Goal: Information Seeking & Learning: Find specific fact

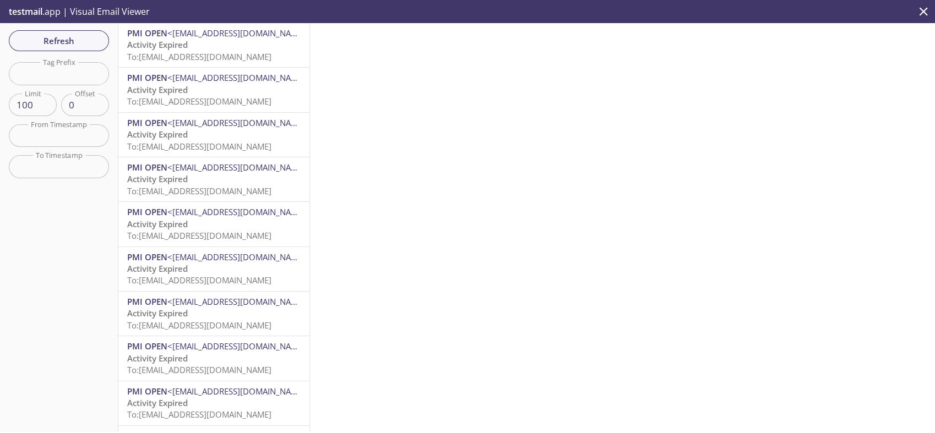
click at [205, 45] on p "Activity Expired To: [EMAIL_ADDRESS][DOMAIN_NAME]" at bounding box center [213, 51] width 173 height 24
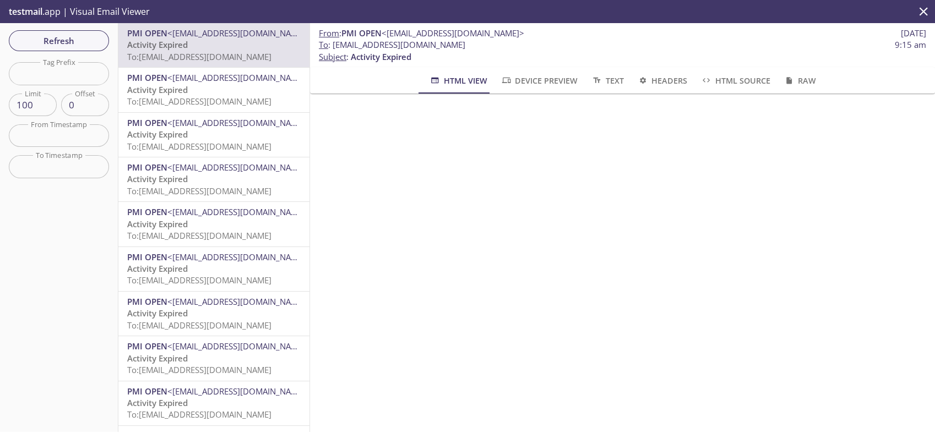
click at [216, 96] on span "To: [EMAIL_ADDRESS][DOMAIN_NAME]" at bounding box center [199, 101] width 144 height 11
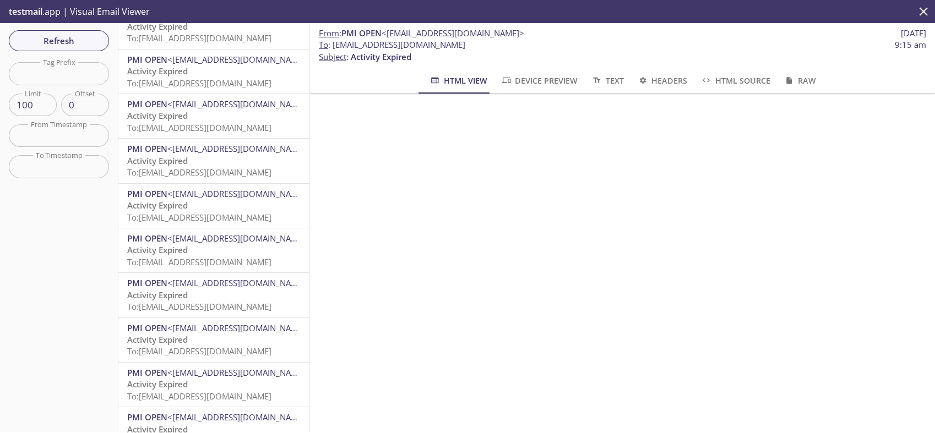
scroll to position [4100, 0]
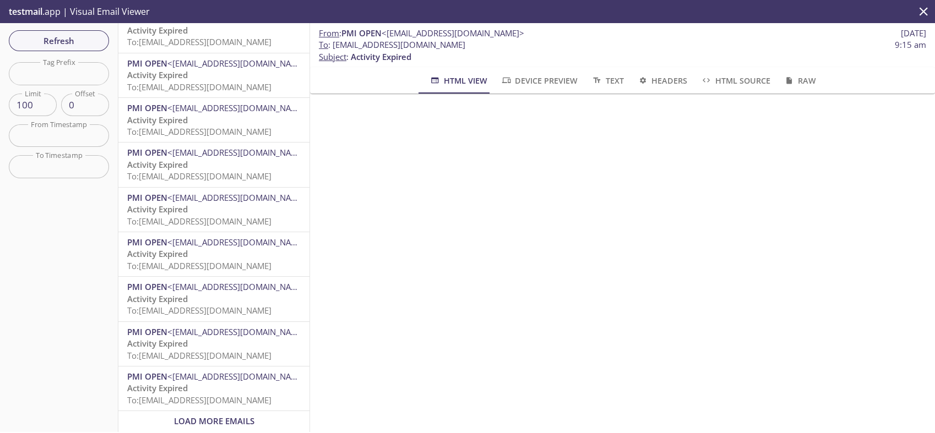
click at [229, 411] on div "Load More Emails" at bounding box center [213, 421] width 191 height 20
click at [238, 416] on span "Load More Emails" at bounding box center [214, 421] width 80 height 11
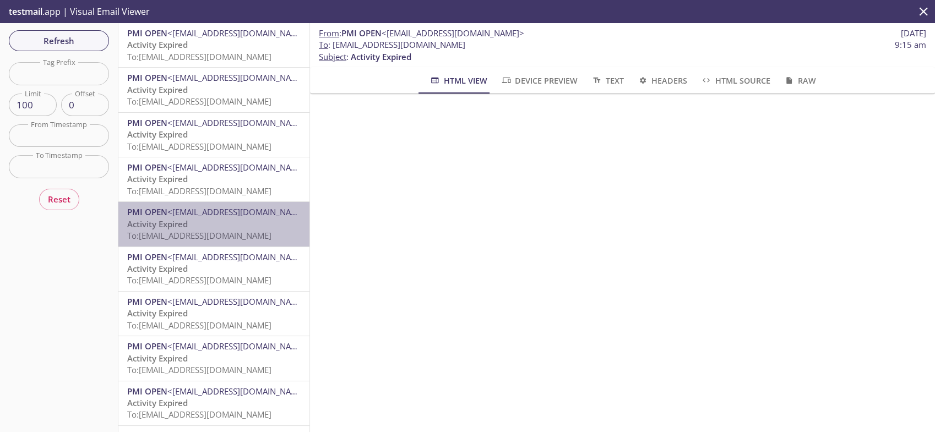
click at [215, 223] on p "Activity Expired To: [EMAIL_ADDRESS][DOMAIN_NAME]" at bounding box center [213, 231] width 173 height 24
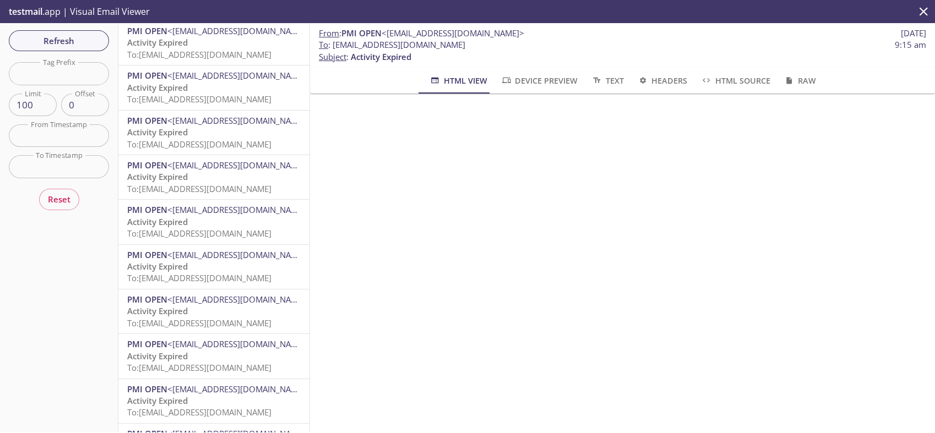
scroll to position [2871, 0]
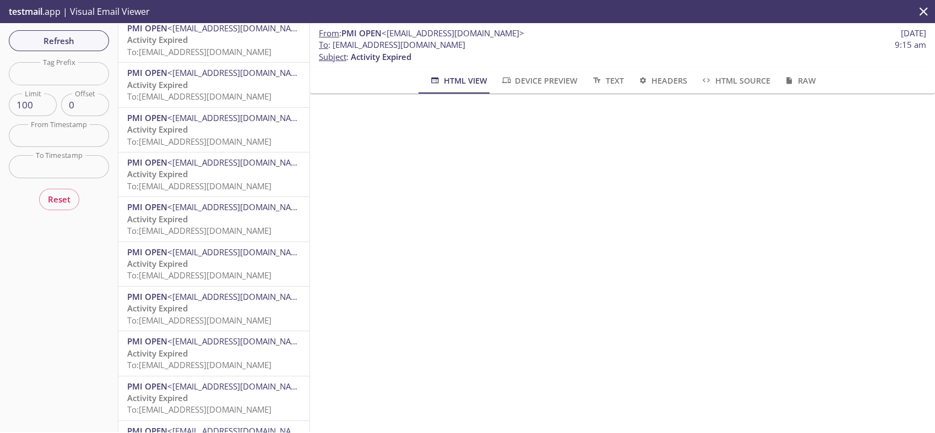
click at [70, 77] on input "text" at bounding box center [59, 73] width 100 height 23
paste input "[EMAIL_ADDRESS][DOMAIN_NAME]"
type input "1753688547044_ro9y"
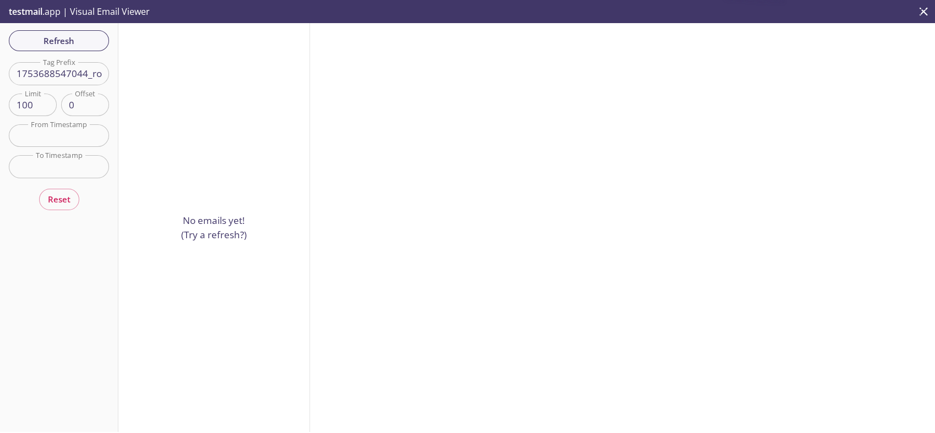
click at [73, 81] on input "1753688547044_ro9y" at bounding box center [59, 73] width 100 height 23
drag, startPoint x: 71, startPoint y: 66, endPoint x: 250, endPoint y: 60, distance: 178.6
click at [250, 60] on div "Refresh Filters Tag Prefix 1753688547044_ro9y Tag Prefix Limit 100 Limit Offset…" at bounding box center [467, 227] width 935 height 409
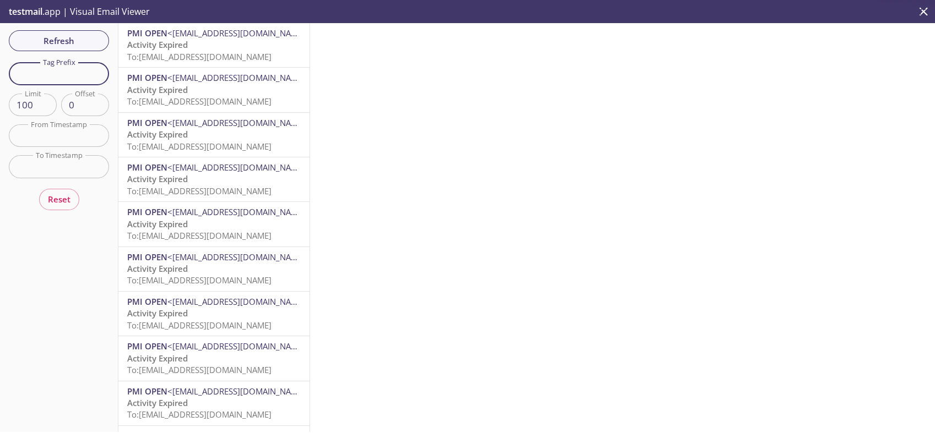
click at [80, 78] on input "text" at bounding box center [59, 73] width 100 height 23
paste input "1753688547044_ro9y"
type input "1753688547044_ro9y"
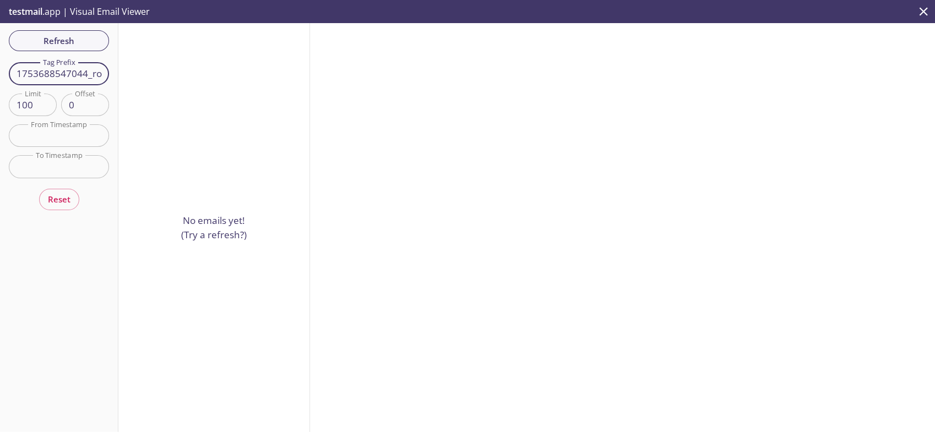
click at [91, 73] on input "1753688547044_ro9y" at bounding box center [59, 73] width 100 height 23
click at [58, 44] on span "Refresh" at bounding box center [59, 41] width 83 height 14
type input "99"
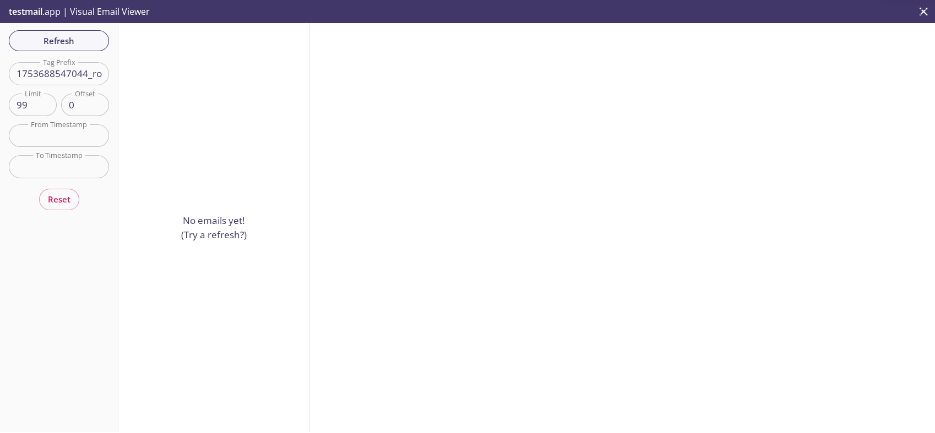
click at [46, 106] on input "99" at bounding box center [33, 105] width 48 height 23
click at [99, 211] on div "Refresh Filters Tag Prefix 1753688547044_ro9y Tag Prefix Limit Limit Offset 0 O…" at bounding box center [59, 227] width 118 height 409
click at [73, 48] on button "Refresh" at bounding box center [59, 40] width 100 height 21
click at [37, 118] on div "Refresh Filters Tag Prefix 1753688547044_ro9y Tag Prefix Limit Limit Offset 0 O…" at bounding box center [59, 227] width 118 height 409
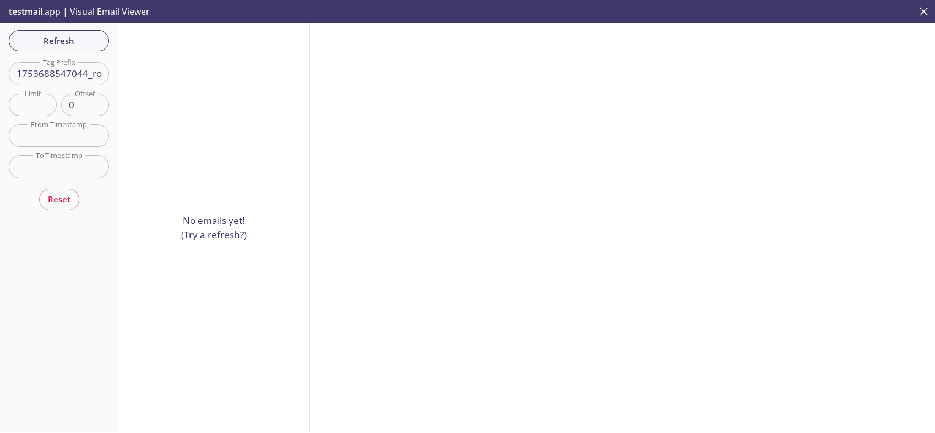
click at [36, 111] on input "number" at bounding box center [33, 105] width 48 height 23
type input "5"
type input "100"
click at [72, 44] on div "Refresh Filters Tag Prefix 1753688547044_ro9y Tag Prefix Limit 100 Limit Offset…" at bounding box center [59, 227] width 118 height 409
click at [72, 44] on span "Refresh" at bounding box center [59, 41] width 83 height 14
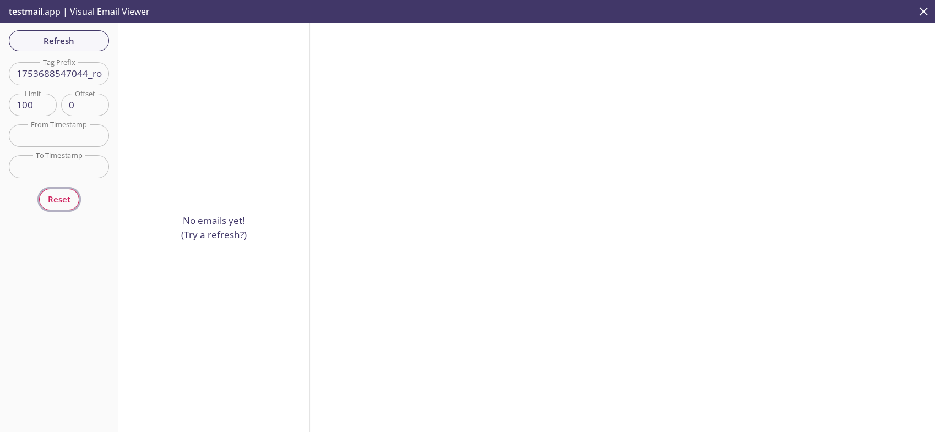
click at [66, 199] on span "Reset" at bounding box center [59, 199] width 23 height 14
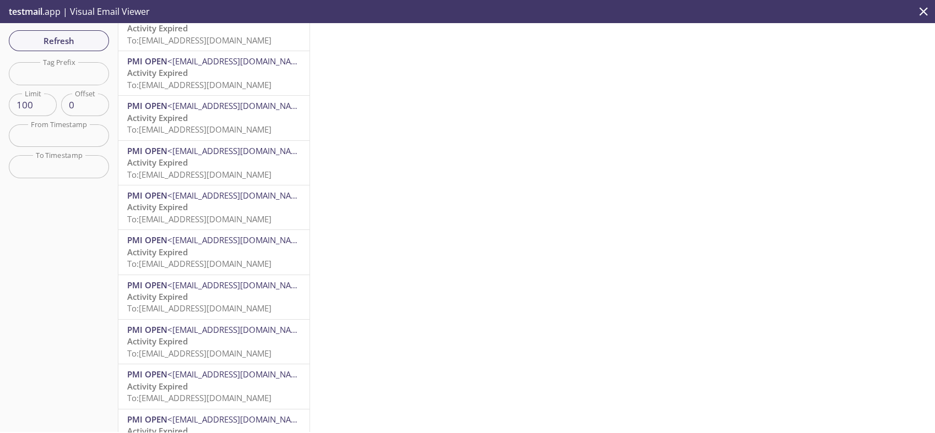
scroll to position [1424, 0]
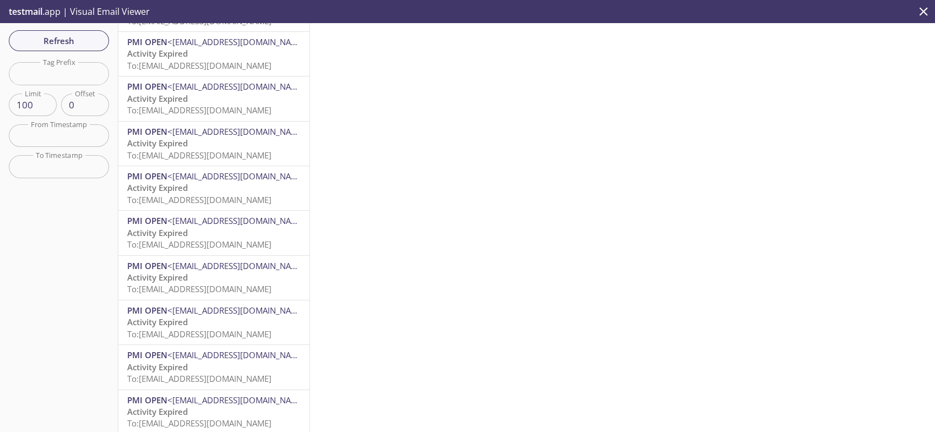
click at [84, 110] on input "0" at bounding box center [85, 105] width 48 height 23
click at [95, 207] on div "Refresh Filters Tag Prefix Tag Prefix Limit 100 Limit Offset 1500 Offset From T…" at bounding box center [59, 227] width 118 height 409
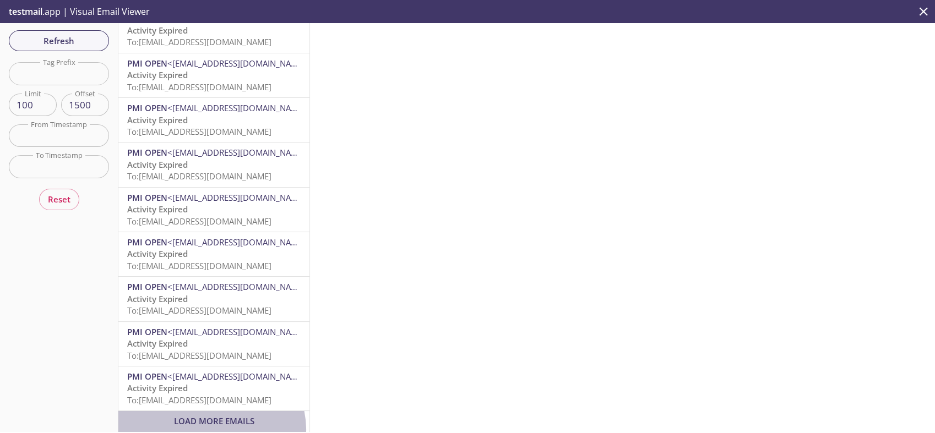
click at [211, 421] on div "Load More Emails" at bounding box center [213, 421] width 191 height 20
click at [221, 416] on span "Load More Emails" at bounding box center [214, 421] width 80 height 11
click at [218, 416] on span "Load More Emails" at bounding box center [214, 421] width 80 height 11
click at [227, 411] on div "Load More Emails" at bounding box center [213, 421] width 191 height 20
click at [220, 416] on span "Load More Emails" at bounding box center [214, 421] width 80 height 11
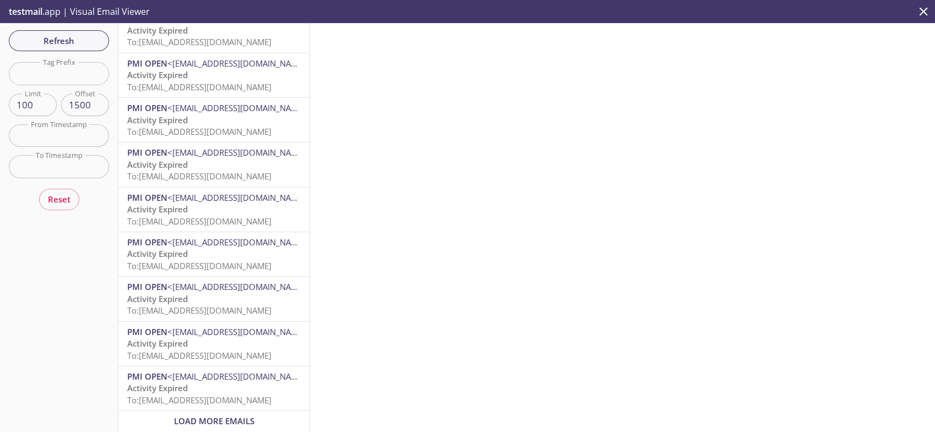
click at [215, 411] on div "Load More Emails" at bounding box center [213, 421] width 191 height 20
click at [193, 416] on span "Load More Emails" at bounding box center [214, 421] width 80 height 11
click at [219, 411] on div "Load More Emails" at bounding box center [213, 421] width 191 height 20
click at [235, 416] on span "Load More Emails" at bounding box center [214, 421] width 80 height 11
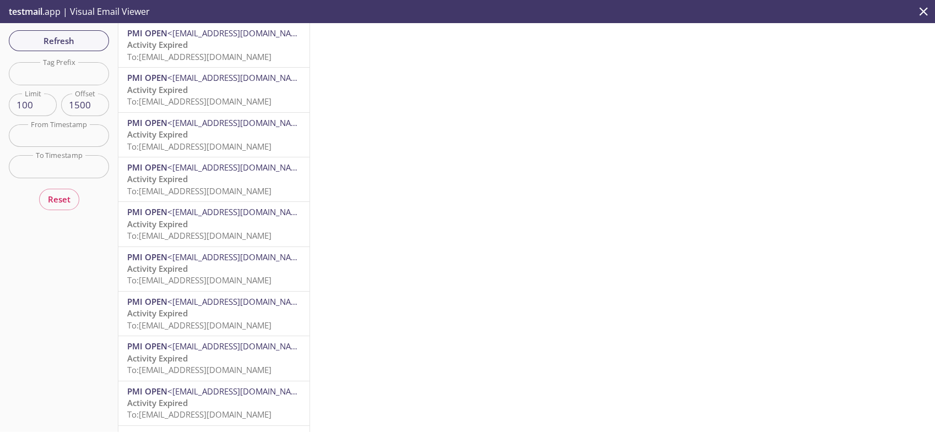
scroll to position [14, 0]
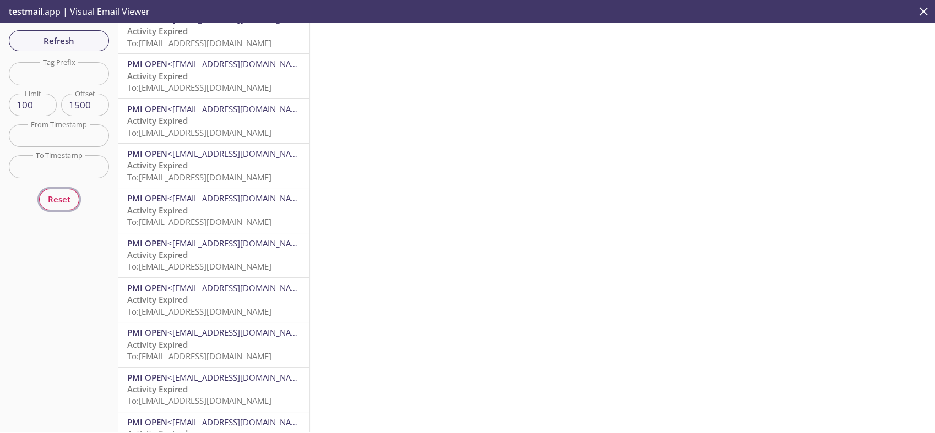
click at [56, 199] on span "Reset" at bounding box center [59, 199] width 23 height 14
type input "0"
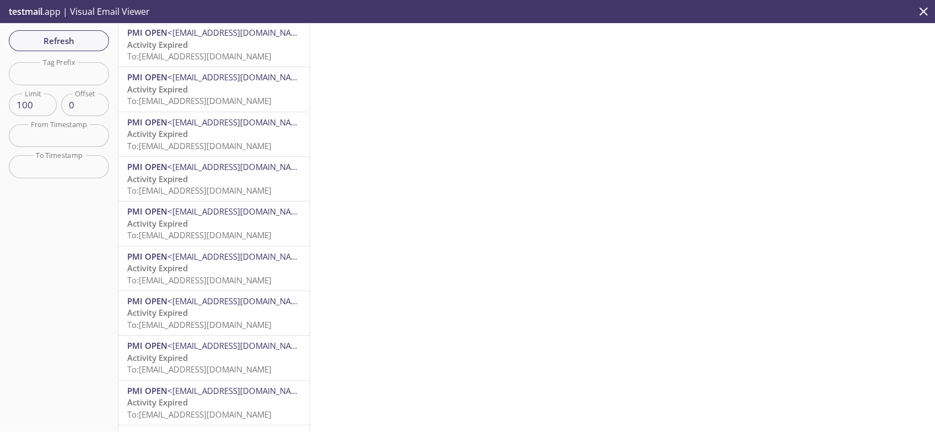
scroll to position [4100, 0]
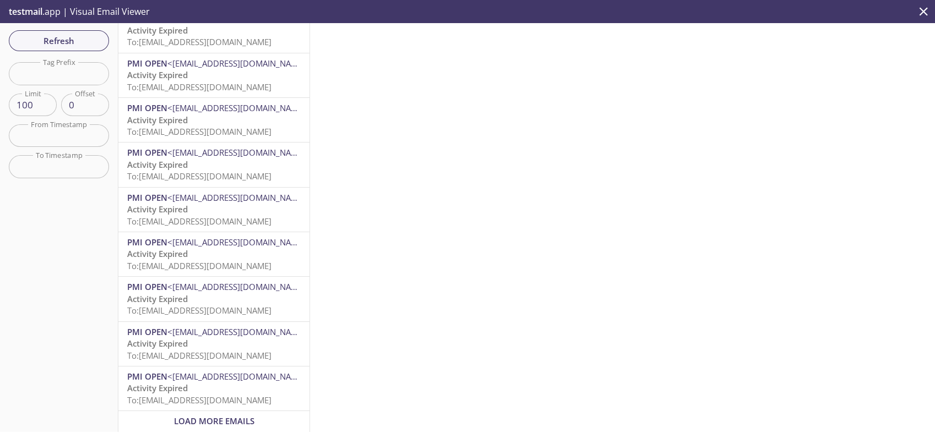
click at [217, 416] on span "Load More Emails" at bounding box center [214, 421] width 80 height 11
click at [230, 416] on span "Load More Emails" at bounding box center [214, 421] width 80 height 11
click at [220, 416] on span "Load More Emails" at bounding box center [214, 421] width 80 height 11
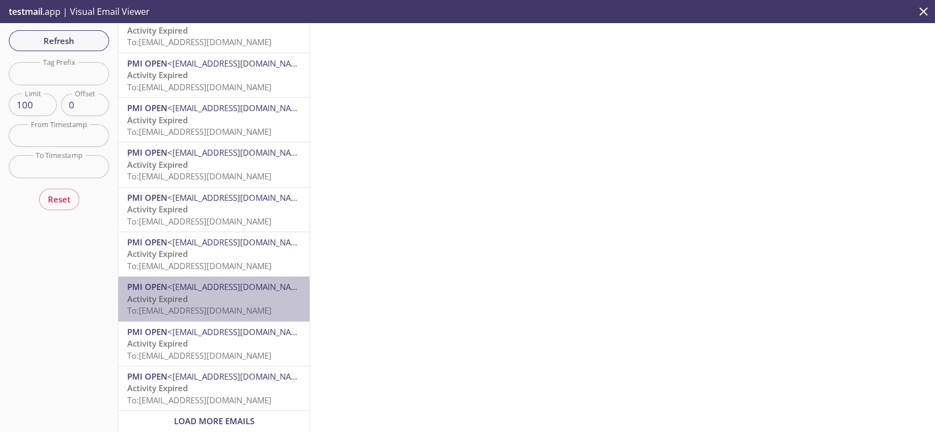
click at [227, 294] on p "Activity Expired To: [EMAIL_ADDRESS][DOMAIN_NAME]" at bounding box center [213, 306] width 173 height 24
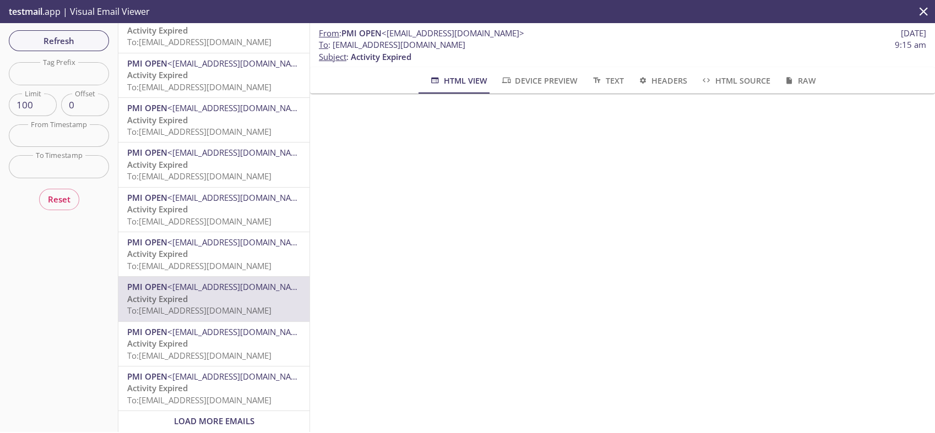
click at [203, 204] on p "Activity Expired To: [EMAIL_ADDRESS][DOMAIN_NAME]" at bounding box center [213, 216] width 173 height 24
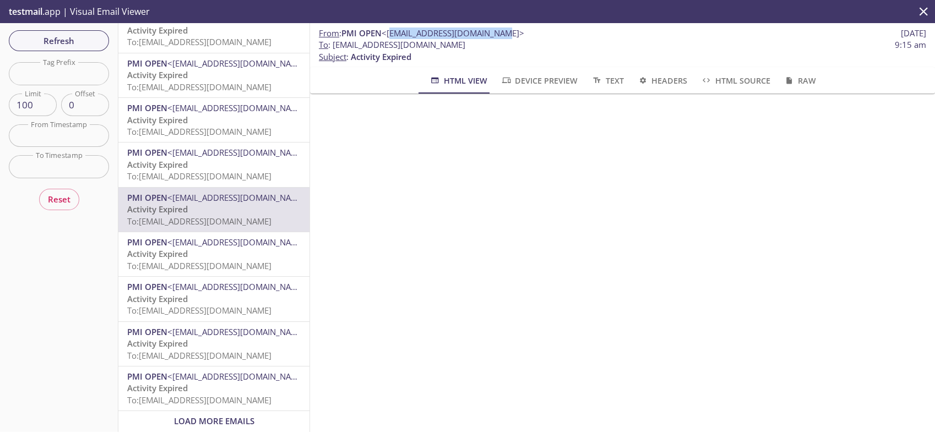
drag, startPoint x: 503, startPoint y: 35, endPoint x: 389, endPoint y: 34, distance: 113.5
click at [389, 34] on span "<[EMAIL_ADDRESS][DOMAIN_NAME]>" at bounding box center [453, 33] width 143 height 11
copy span "[EMAIL_ADDRESS][DOMAIN_NAME]"
click at [76, 82] on input "text" at bounding box center [59, 73] width 100 height 23
paste input "1753688547044_ro9y"
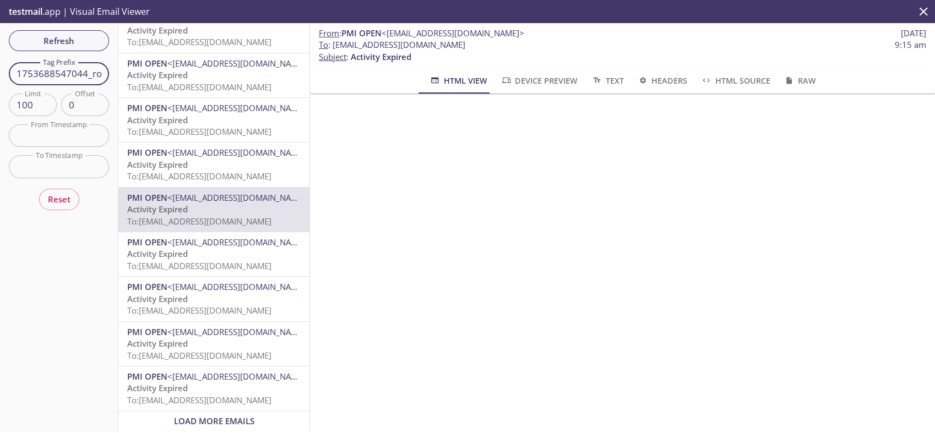
scroll to position [0, 9]
type input "1753688547044_ro9y"
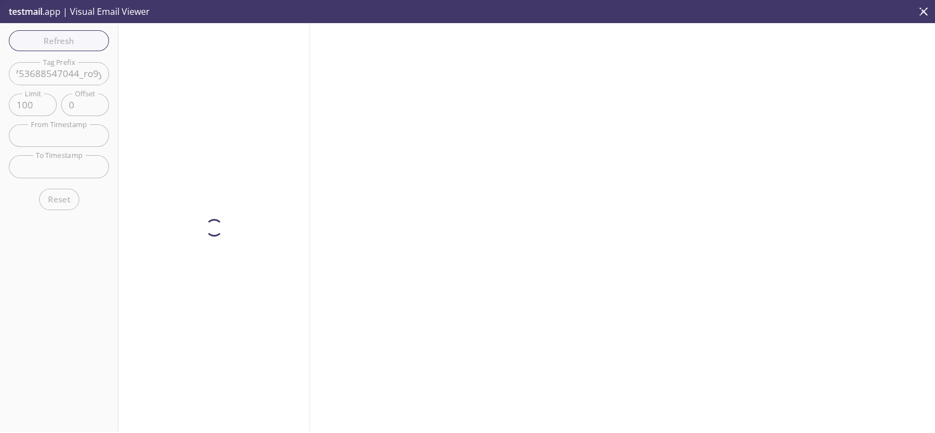
click at [73, 44] on div "Refresh Filters Tag Prefix 1753688547044_ro9y Tag Prefix Limit 100 Limit Offset…" at bounding box center [59, 227] width 118 height 409
click at [83, 47] on span "Refresh" at bounding box center [59, 41] width 83 height 14
click at [105, 77] on input "1753688547044_ro9y" at bounding box center [59, 73] width 100 height 23
click at [64, 205] on div "Reset" at bounding box center [59, 200] width 40 height 26
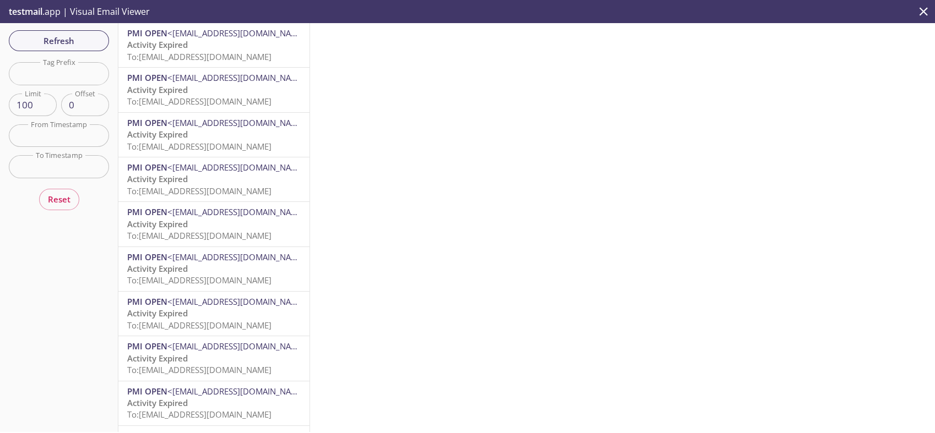
click at [83, 106] on input "0" at bounding box center [85, 105] width 48 height 23
drag, startPoint x: 215, startPoint y: 261, endPoint x: 193, endPoint y: 269, distance: 23.7
click at [193, 269] on p "Activity Expired To: [EMAIL_ADDRESS][DOMAIN_NAME]" at bounding box center [213, 275] width 173 height 24
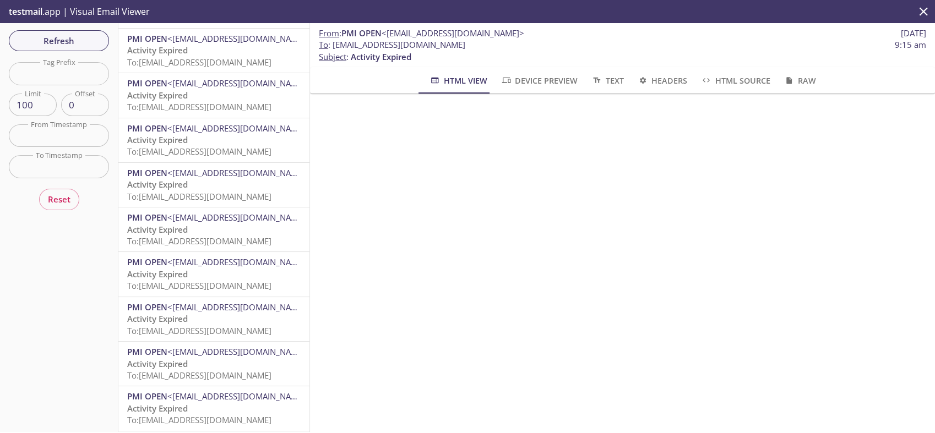
scroll to position [3329, 0]
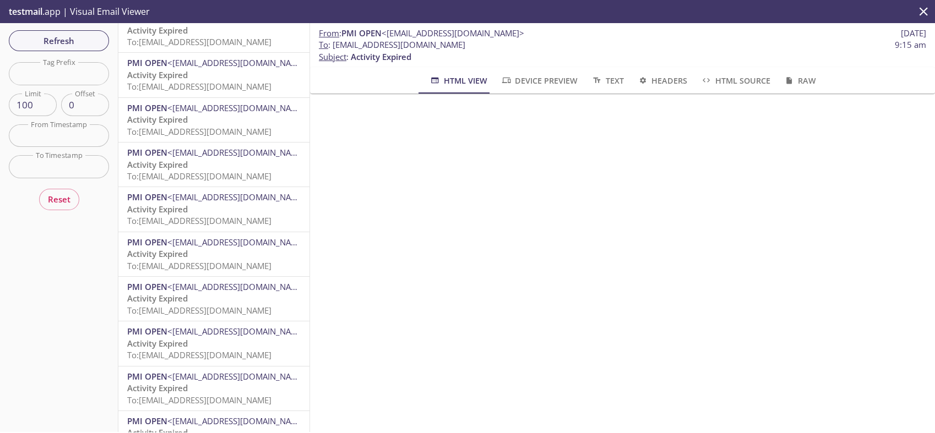
click at [214, 311] on span "To: [EMAIL_ADDRESS][DOMAIN_NAME]" at bounding box center [199, 310] width 144 height 11
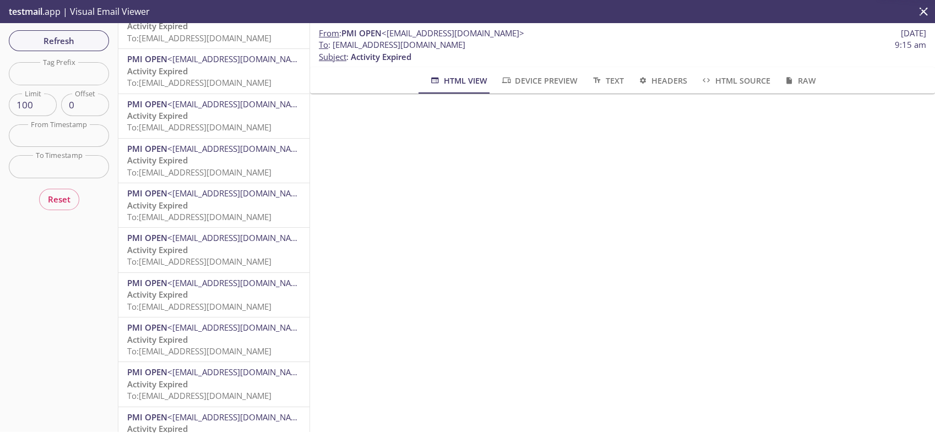
scroll to position [4100, 0]
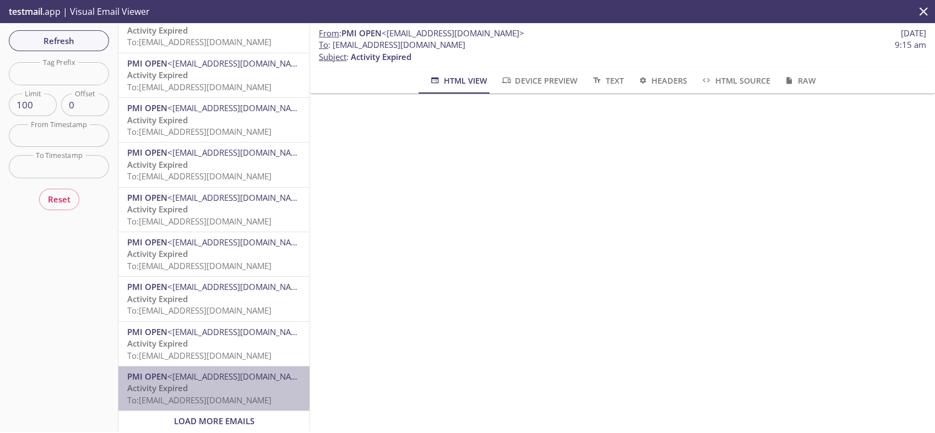
click at [224, 371] on span "<[EMAIL_ADDRESS][DOMAIN_NAME]>" at bounding box center [238, 376] width 143 height 11
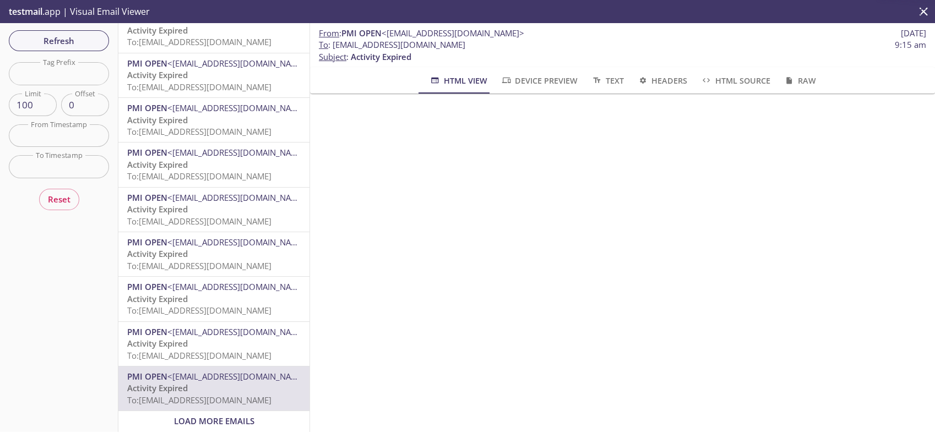
click at [86, 110] on input "0" at bounding box center [85, 105] width 48 height 23
click at [113, 225] on div "Refresh Filters Tag Prefix Tag Prefix Limit 100 Limit Offset 2000 Offset From T…" at bounding box center [59, 227] width 118 height 409
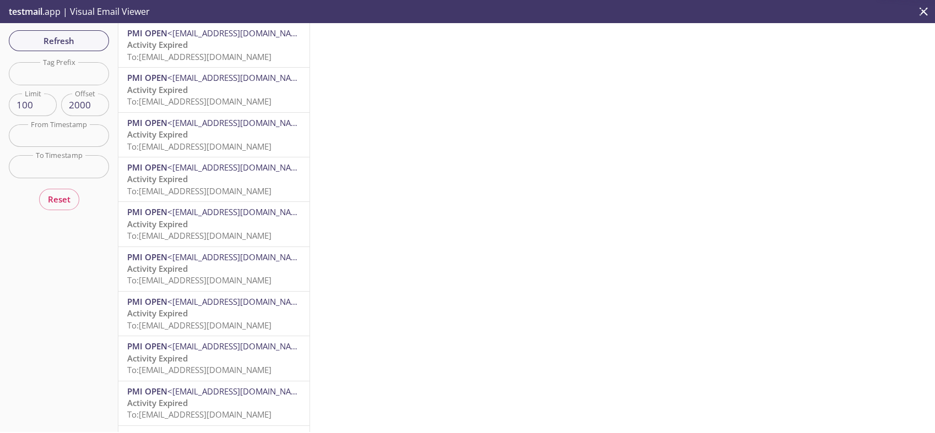
click at [195, 213] on span "<[EMAIL_ADDRESS][DOMAIN_NAME]>" at bounding box center [238, 212] width 143 height 11
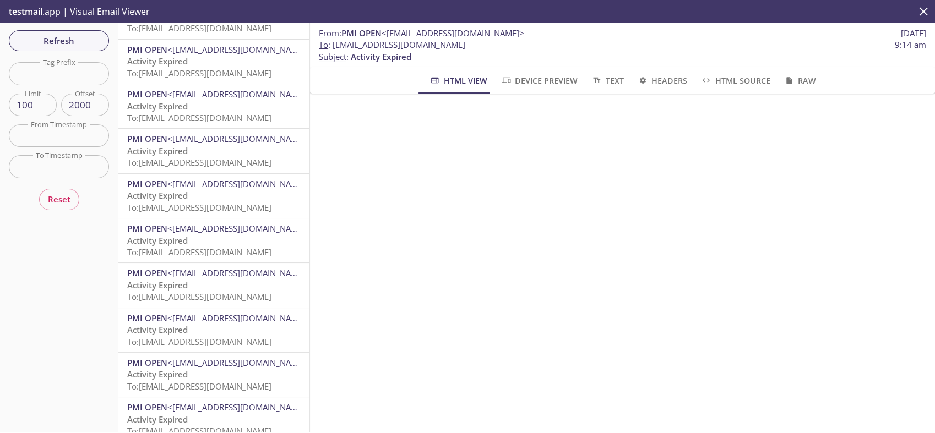
scroll to position [3546, 0]
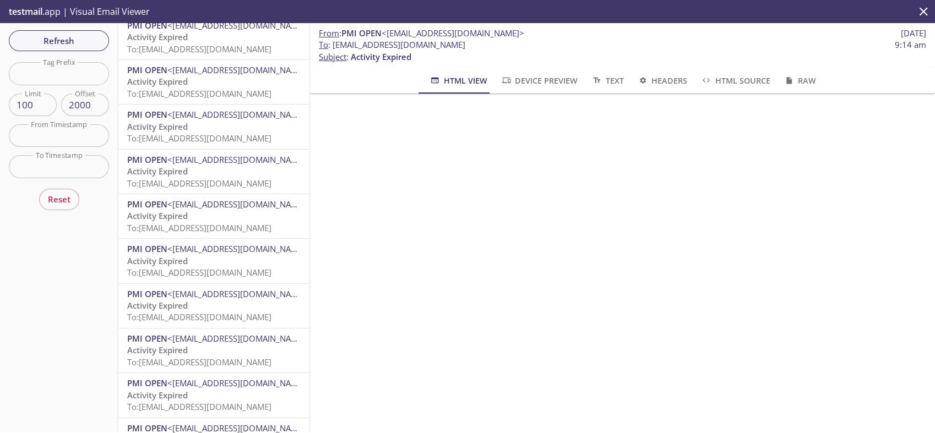
click at [227, 273] on span "To: [EMAIL_ADDRESS][DOMAIN_NAME]" at bounding box center [199, 272] width 144 height 11
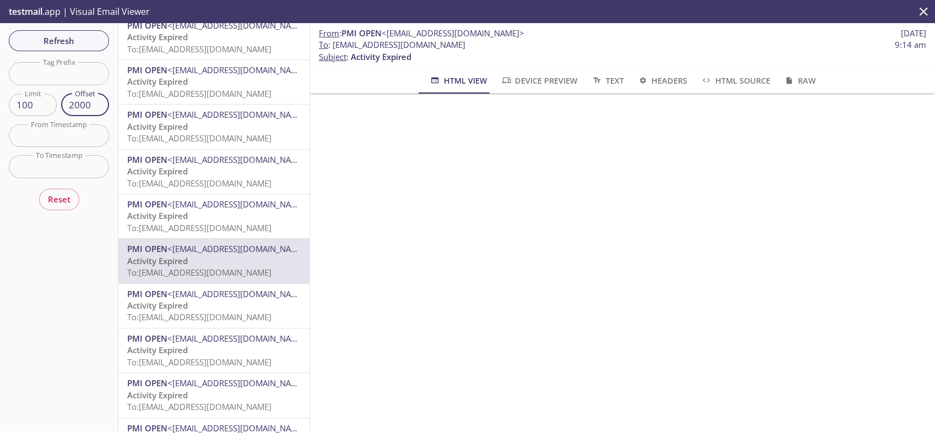
drag, startPoint x: 92, startPoint y: 105, endPoint x: 50, endPoint y: 105, distance: 42.4
click at [50, 105] on div "Limit 100 Limit Offset 2000 Offset" at bounding box center [59, 105] width 100 height 23
click at [84, 265] on div "Refresh Filters Tag Prefix Tag Prefix Limit 100 Limit Offset 4000 Offset From T…" at bounding box center [59, 227] width 118 height 409
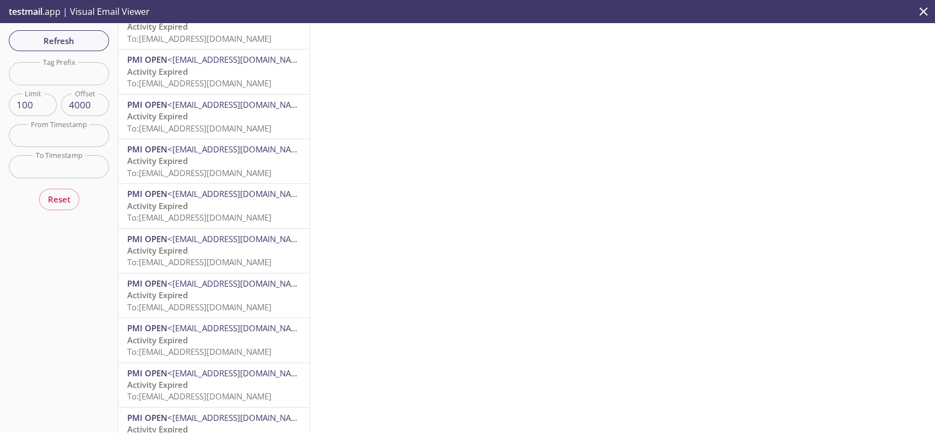
scroll to position [2035, 0]
click at [225, 286] on span "<[EMAIL_ADDRESS][DOMAIN_NAME]>" at bounding box center [238, 282] width 143 height 11
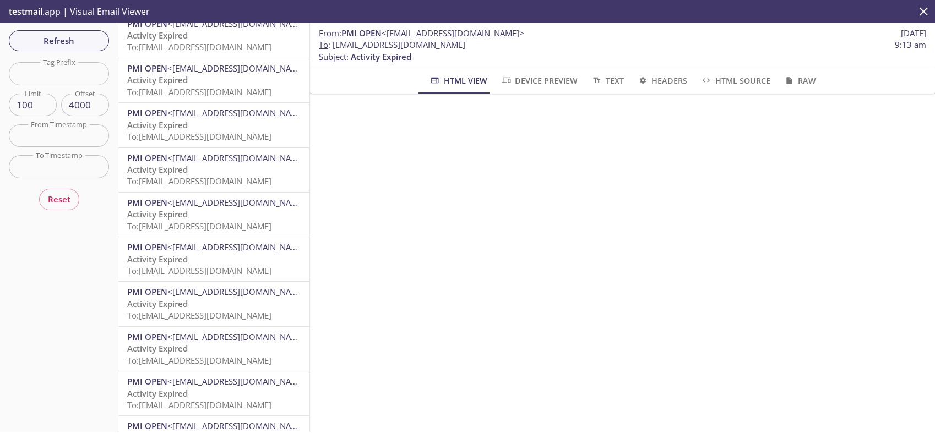
scroll to position [4100, 0]
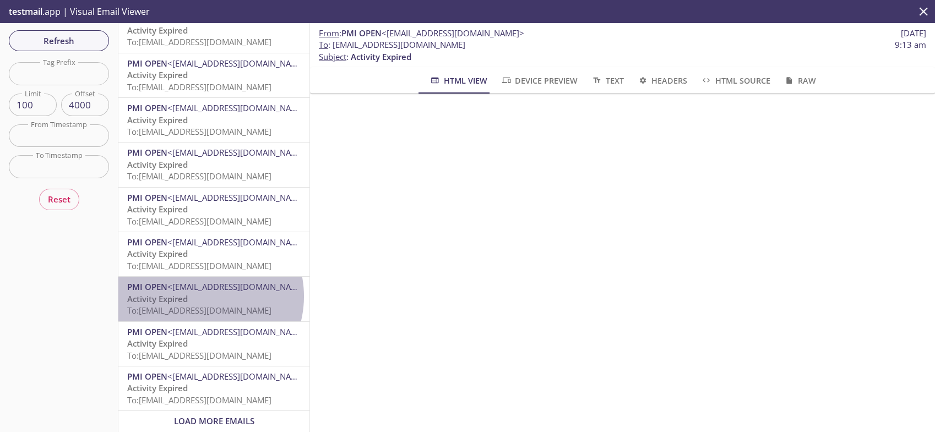
click at [197, 294] on p "Activity Expired To: [EMAIL_ADDRESS][DOMAIN_NAME]" at bounding box center [213, 306] width 173 height 24
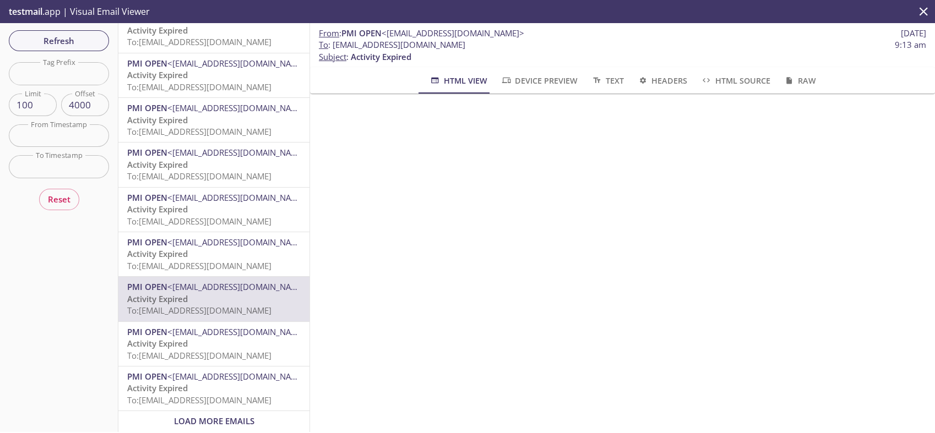
click at [79, 110] on input "4000" at bounding box center [85, 105] width 48 height 23
type input "9899"
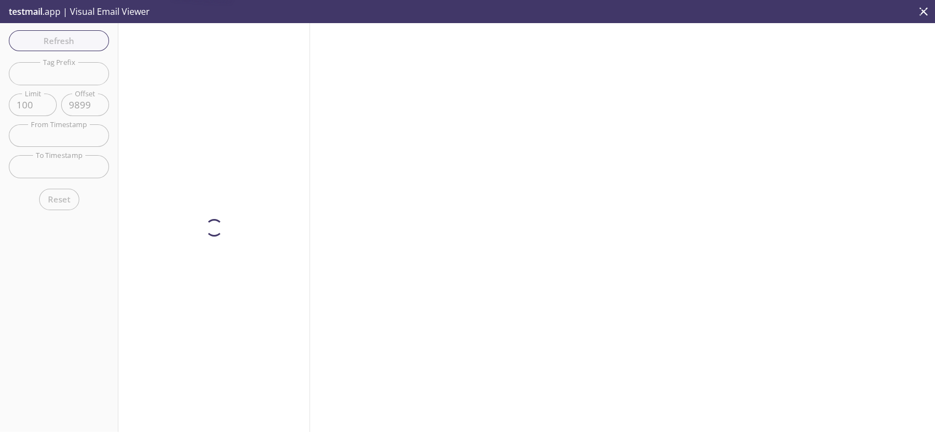
click at [90, 251] on div "Refresh Filters Tag Prefix Tag Prefix Limit 100 Limit Offset 9899 Offset From T…" at bounding box center [59, 227] width 118 height 409
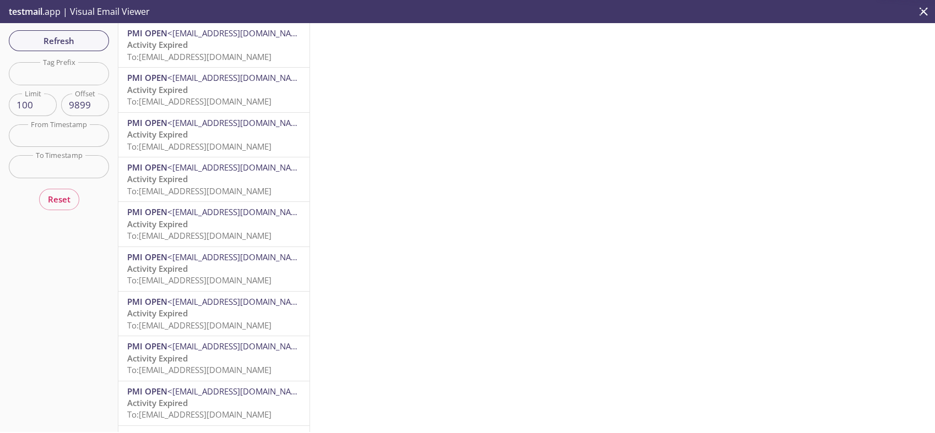
click at [213, 128] on span "PMI OPEN <[EMAIL_ADDRESS][DOMAIN_NAME]>" at bounding box center [213, 123] width 173 height 12
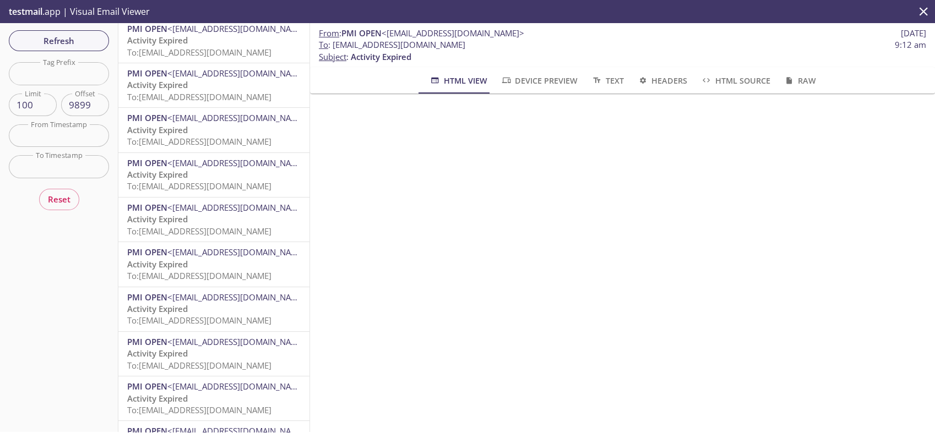
scroll to position [4100, 0]
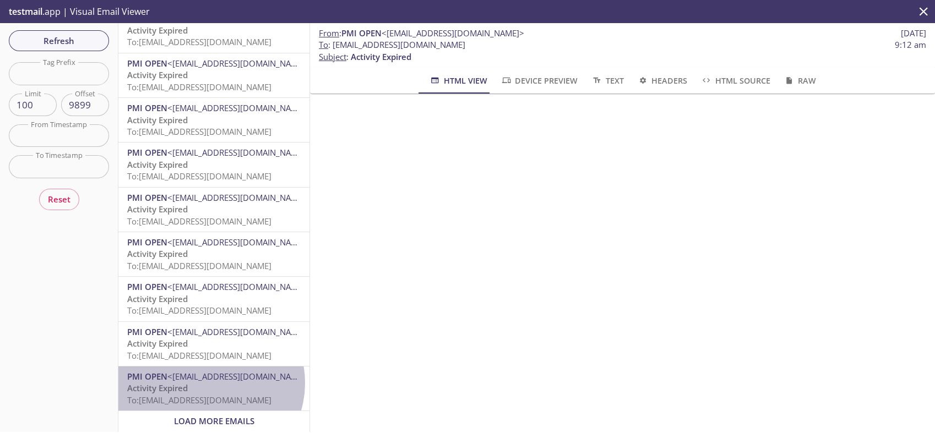
click at [208, 383] on p "Activity Expired To: [EMAIL_ADDRESS][DOMAIN_NAME]" at bounding box center [213, 395] width 173 height 24
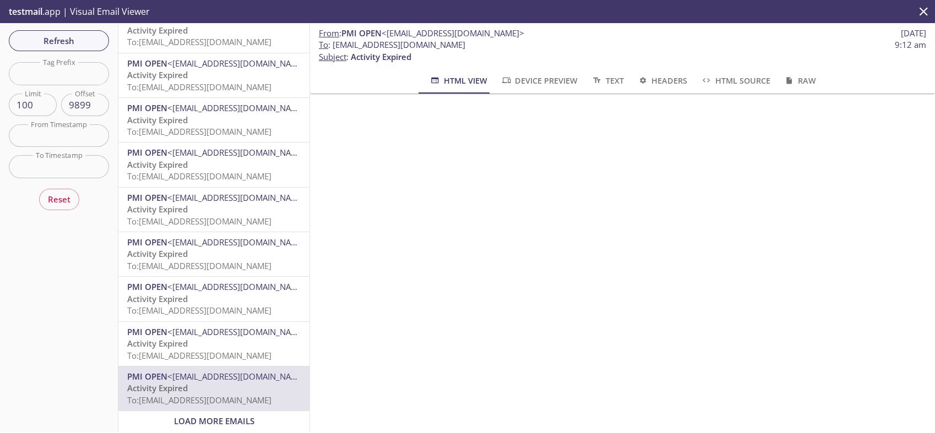
click at [88, 100] on input "9899" at bounding box center [85, 105] width 48 height 23
type input "9899"
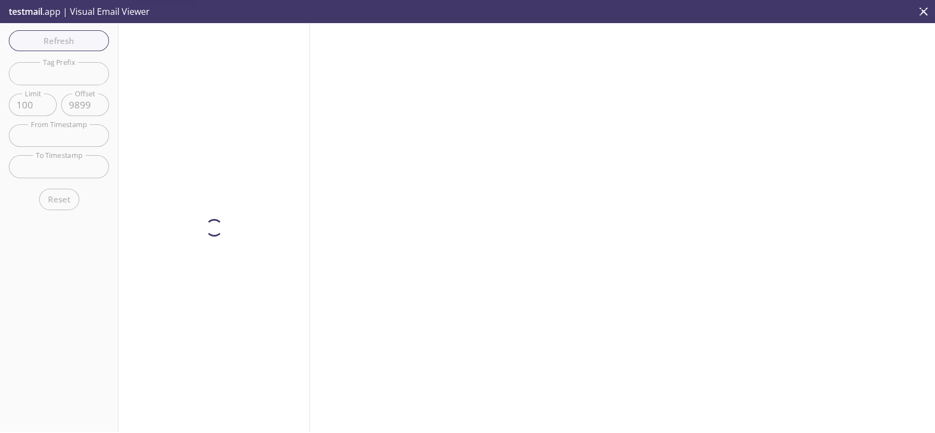
click at [106, 229] on div "Refresh Filters Tag Prefix Tag Prefix Limit 100 Limit Offset 9899 Offset From T…" at bounding box center [59, 227] width 118 height 409
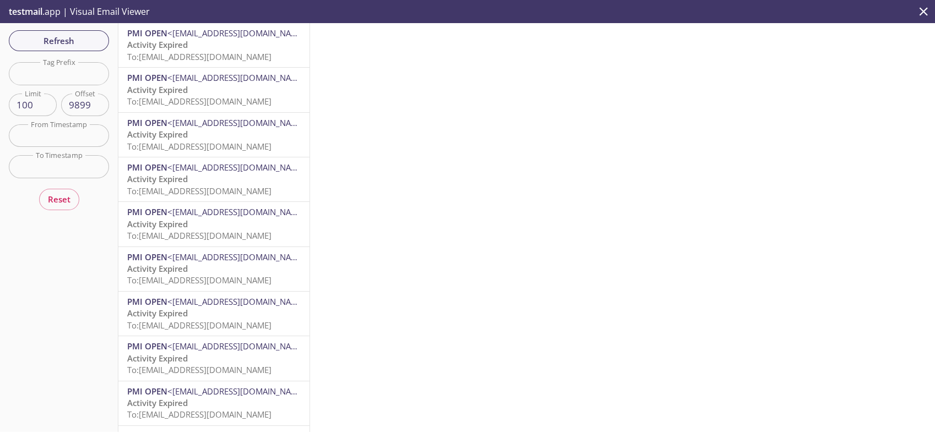
click at [35, 101] on input "100" at bounding box center [33, 105] width 48 height 23
click at [83, 310] on div "Refresh Filters Tag Prefix Tag Prefix Limit 1000 Limit Offset 9899 Offset From …" at bounding box center [59, 227] width 118 height 409
type input "100"
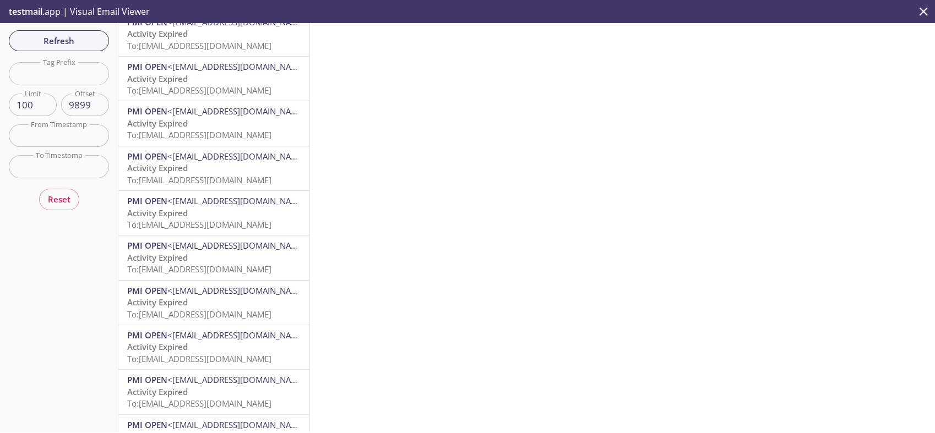
scroll to position [4100, 0]
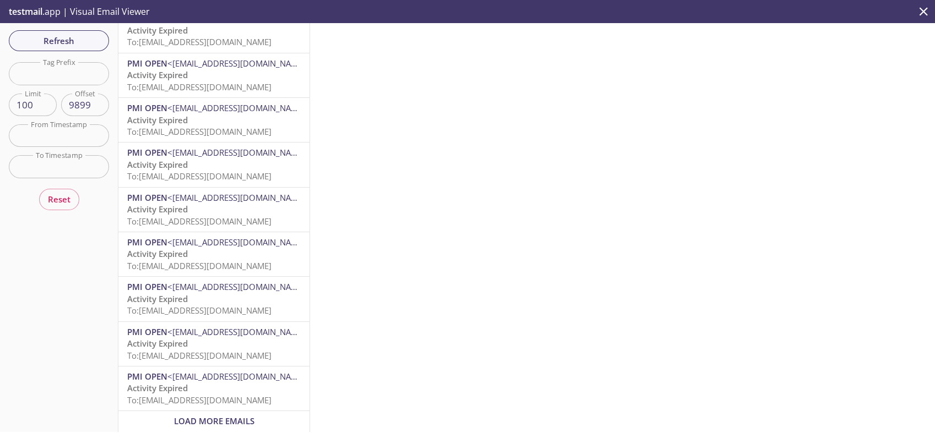
click at [235, 383] on p "Activity Expired To: [EMAIL_ADDRESS][DOMAIN_NAME]" at bounding box center [213, 395] width 173 height 24
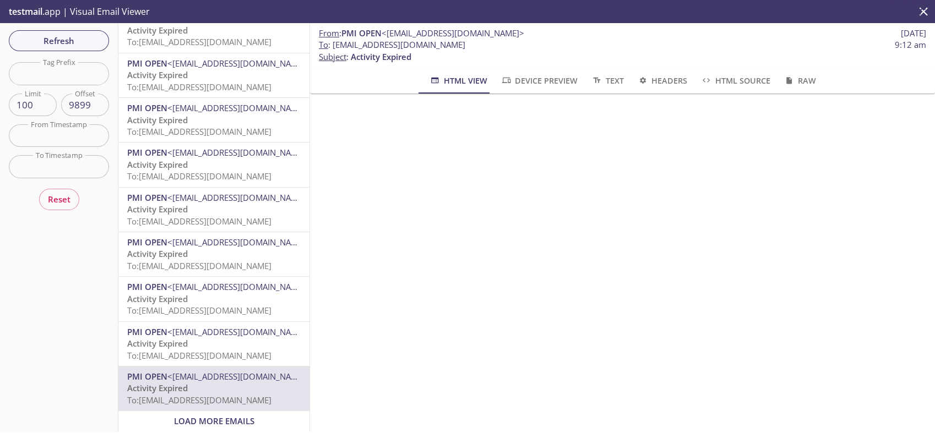
click at [229, 416] on span "Load More Emails" at bounding box center [214, 421] width 80 height 11
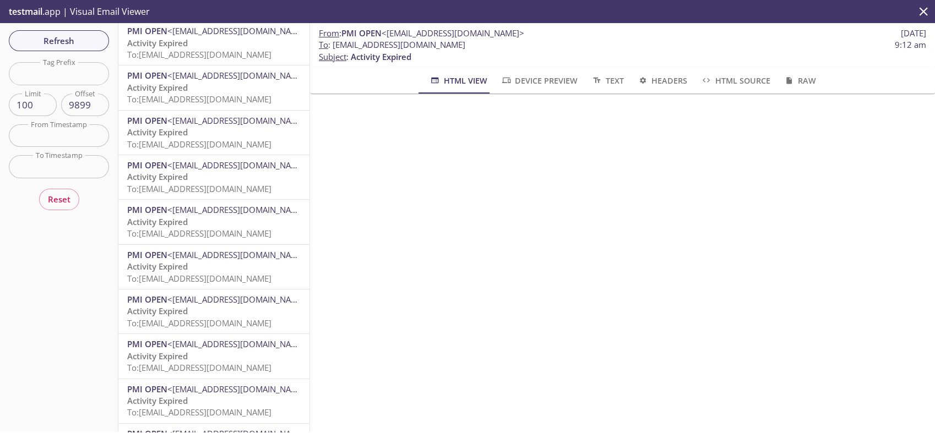
scroll to position [4100, 0]
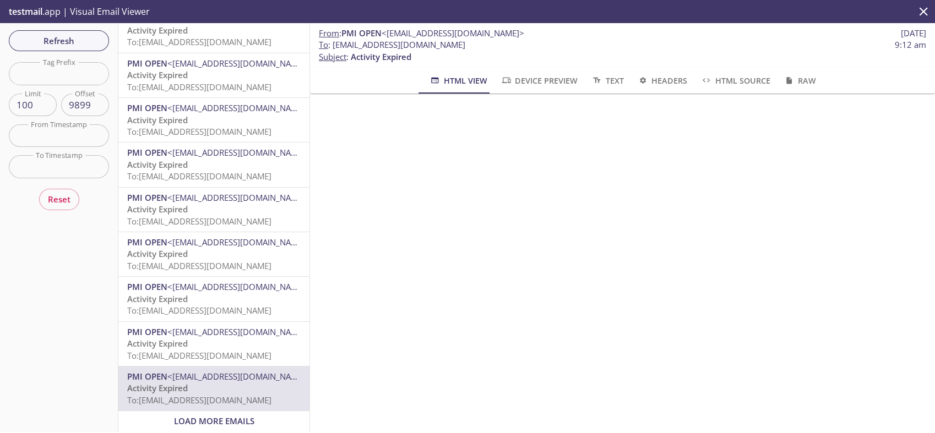
click at [230, 416] on span "Load More Emails" at bounding box center [214, 421] width 80 height 11
click at [244, 383] on p "Activity Expired To: [EMAIL_ADDRESS][DOMAIN_NAME]" at bounding box center [213, 395] width 173 height 24
click at [229, 281] on span "<[EMAIL_ADDRESS][DOMAIN_NAME]>" at bounding box center [238, 286] width 143 height 11
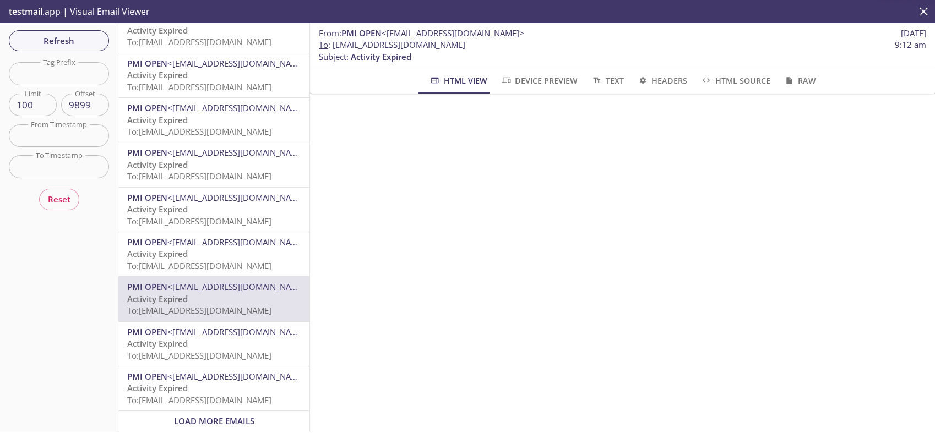
click at [232, 395] on span "To: [EMAIL_ADDRESS][DOMAIN_NAME]" at bounding box center [199, 400] width 144 height 11
